Goal: Browse casually

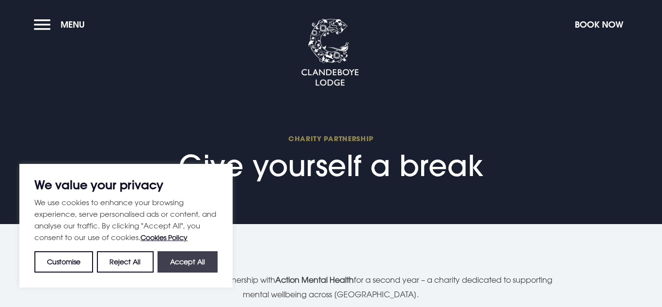
click at [187, 260] on button "Accept All" at bounding box center [188, 261] width 60 height 21
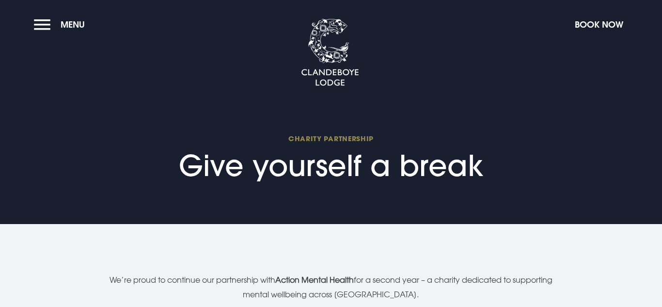
checkbox input "true"
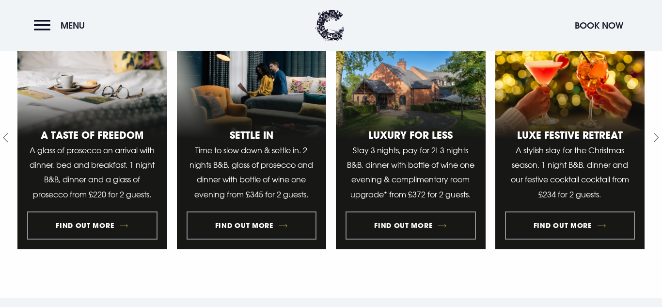
scroll to position [465, 0]
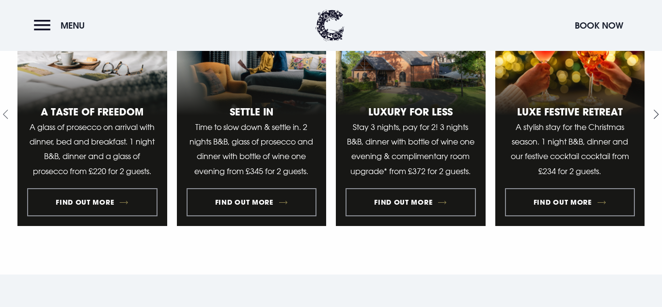
click at [654, 119] on icon "Next slide" at bounding box center [654, 114] width 9 height 9
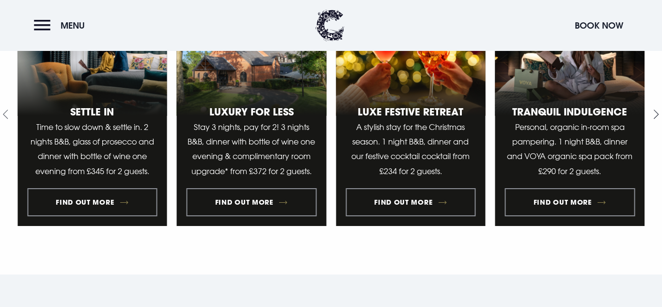
click at [654, 119] on icon "Next slide" at bounding box center [654, 114] width 9 height 9
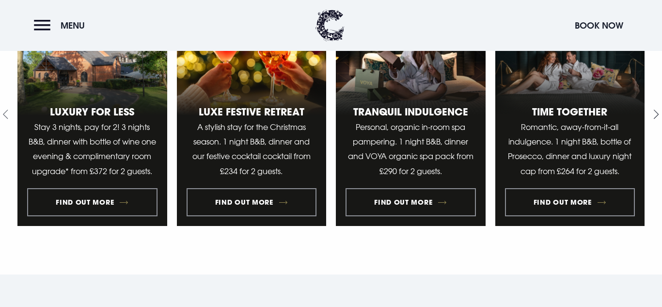
click at [654, 119] on icon "Next slide" at bounding box center [654, 114] width 9 height 9
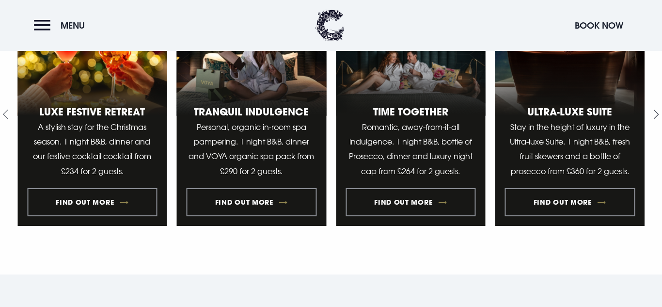
click at [654, 119] on icon "Next slide" at bounding box center [654, 114] width 9 height 9
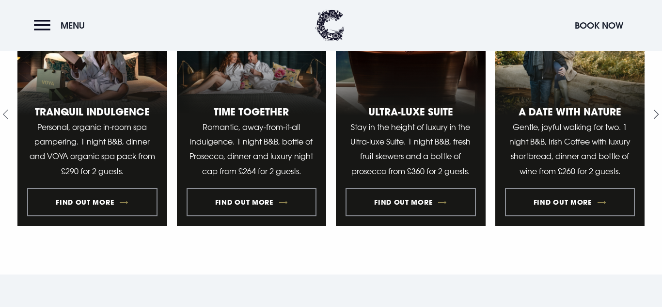
click at [654, 119] on icon "Next slide" at bounding box center [654, 114] width 9 height 9
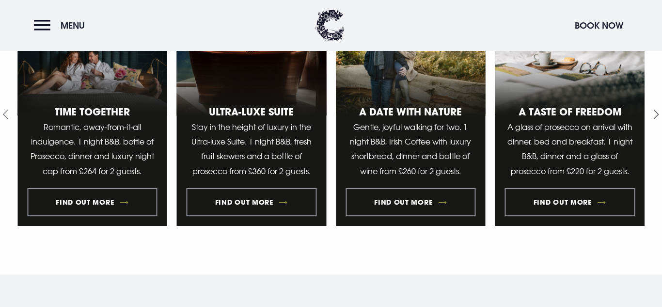
click at [654, 119] on icon "Next slide" at bounding box center [654, 114] width 9 height 9
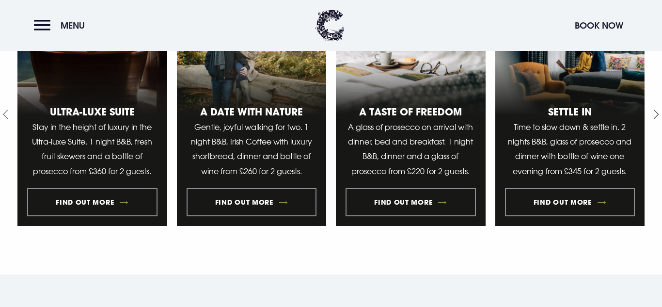
click at [654, 119] on icon "Next slide" at bounding box center [654, 114] width 9 height 9
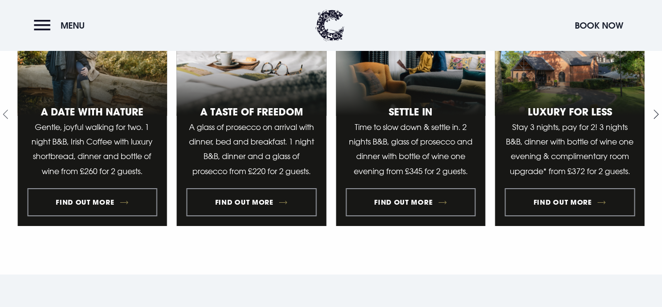
click at [654, 119] on icon "Go to first slide" at bounding box center [654, 114] width 9 height 9
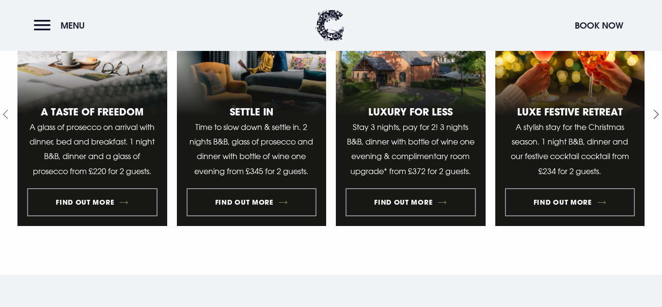
click at [654, 119] on icon "Next slide" at bounding box center [654, 114] width 9 height 9
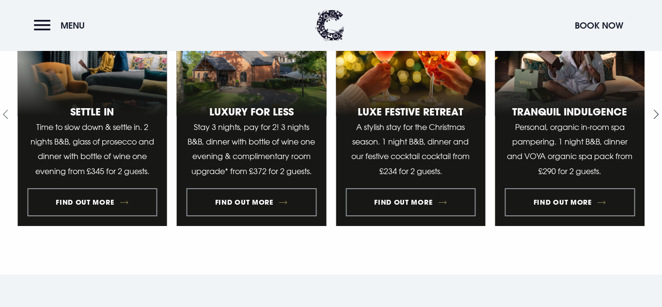
click at [656, 119] on icon "Next slide" at bounding box center [654, 114] width 9 height 9
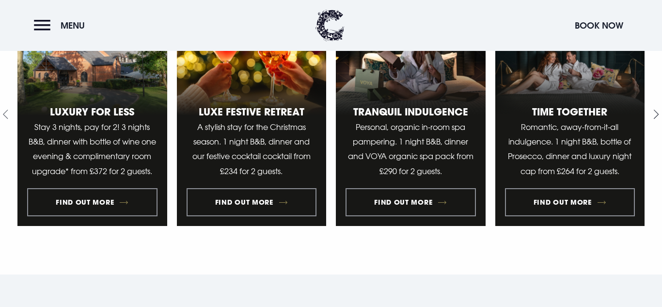
click at [656, 119] on icon "Next slide" at bounding box center [654, 114] width 9 height 9
